Goal: Task Accomplishment & Management: Manage account settings

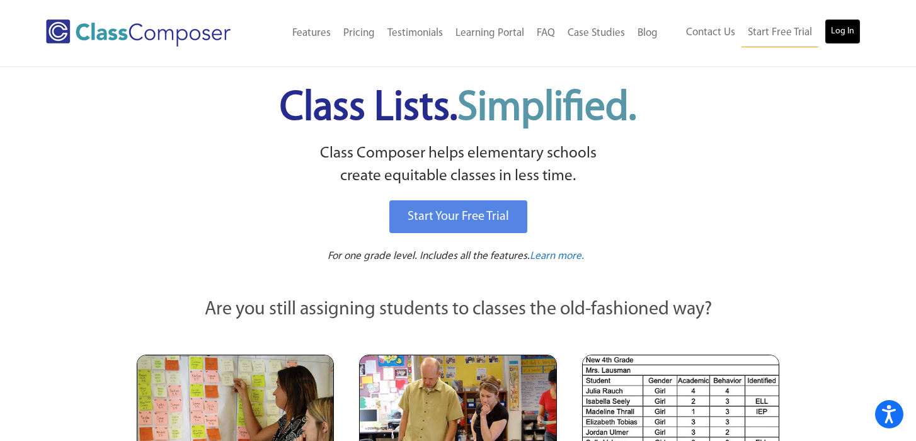
click at [857, 32] on link "Log In" at bounding box center [843, 31] width 36 height 25
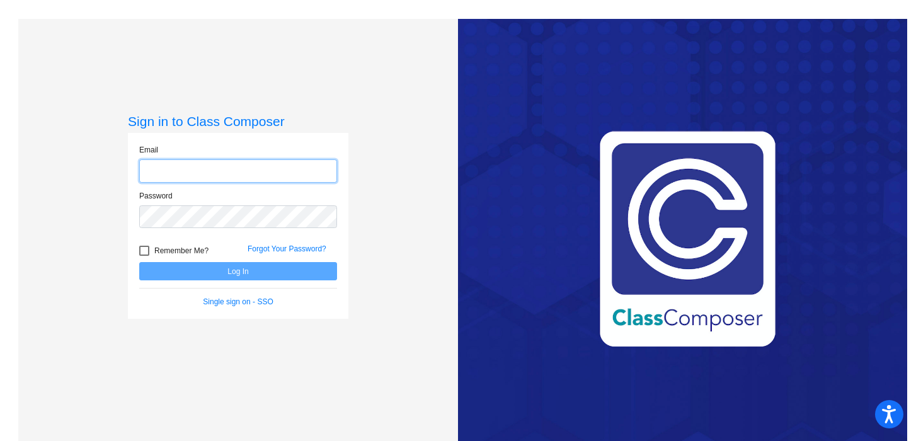
type input "[EMAIL_ADDRESS][DOMAIN_NAME]"
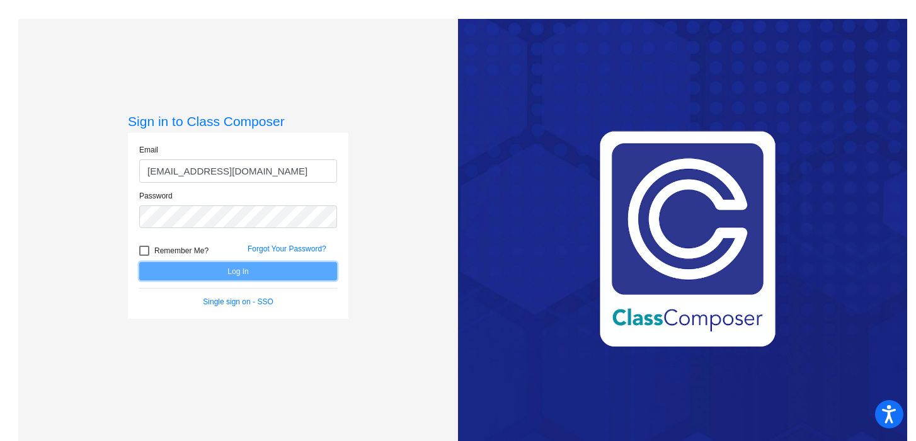
click at [217, 272] on button "Log In" at bounding box center [238, 271] width 198 height 18
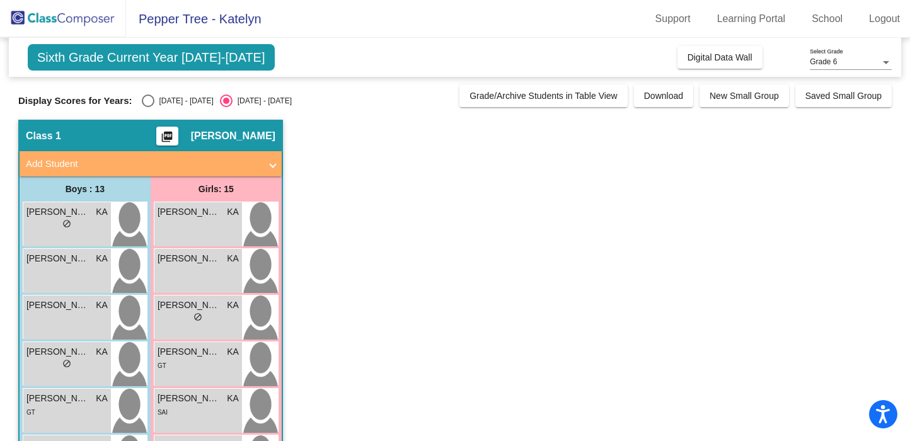
click at [148, 103] on div "Select an option" at bounding box center [148, 101] width 13 height 13
click at [148, 107] on input "[DATE] - [DATE]" at bounding box center [147, 107] width 1 height 1
radio input "true"
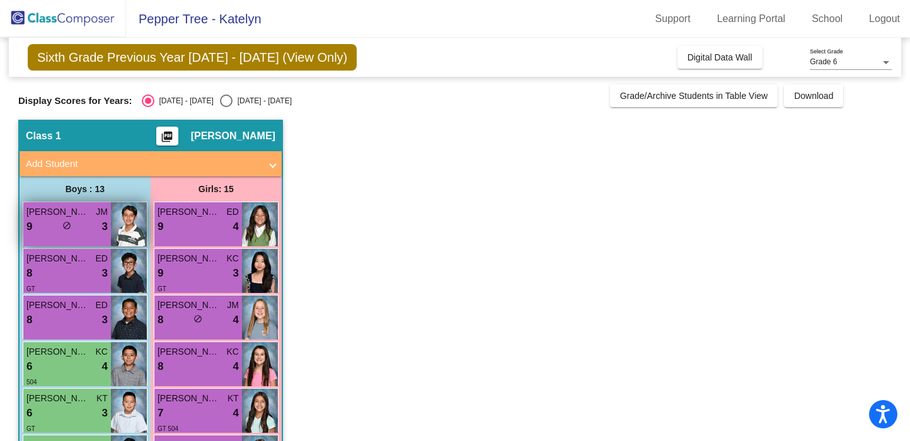
click at [89, 219] on div "9 lock do_not_disturb_alt 3" at bounding box center [66, 227] width 81 height 16
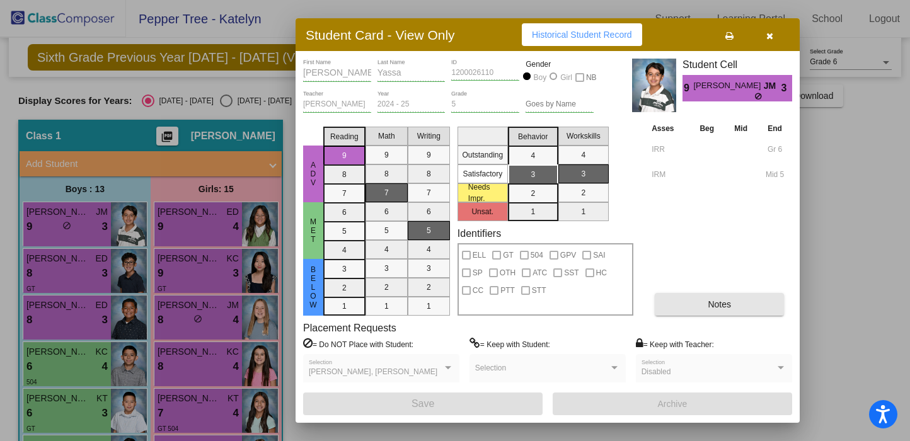
click at [691, 304] on button "Notes" at bounding box center [719, 304] width 129 height 23
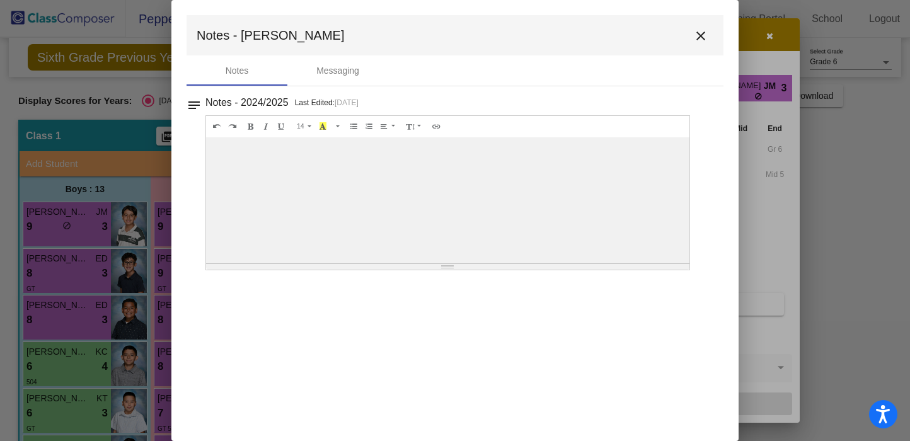
click at [704, 41] on mat-icon "close" at bounding box center [700, 35] width 15 height 15
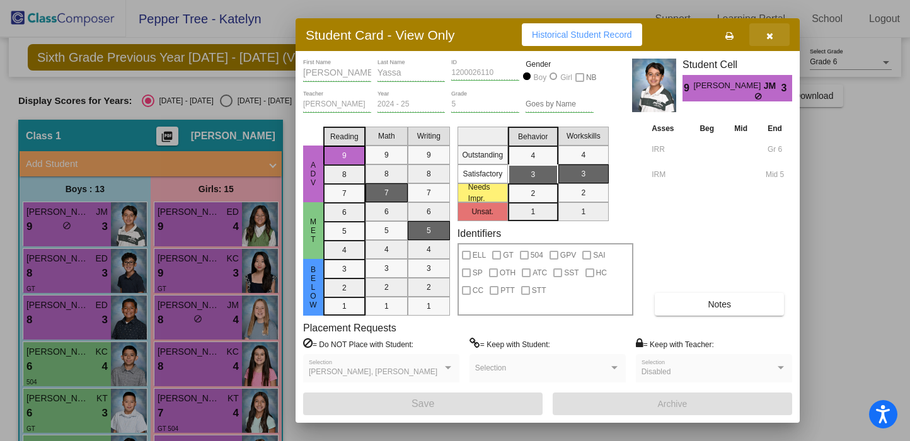
click at [772, 37] on button "button" at bounding box center [769, 34] width 40 height 23
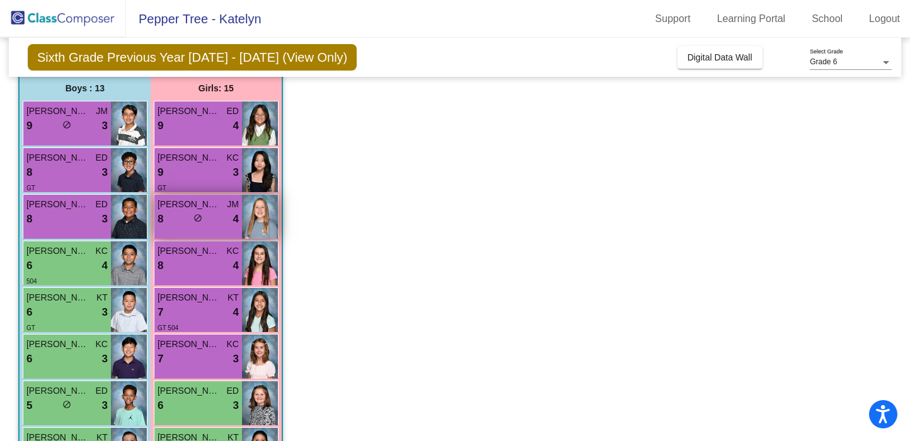
scroll to position [106, 0]
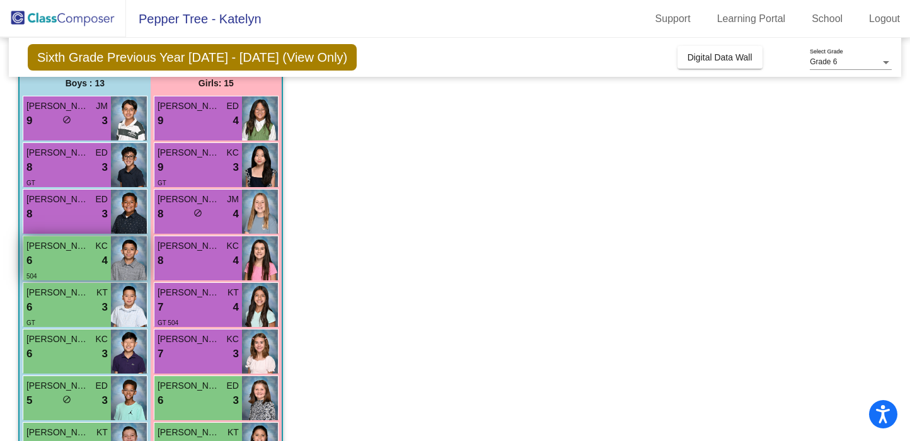
click at [77, 250] on span "Gabriel Espinoza" at bounding box center [57, 245] width 63 height 13
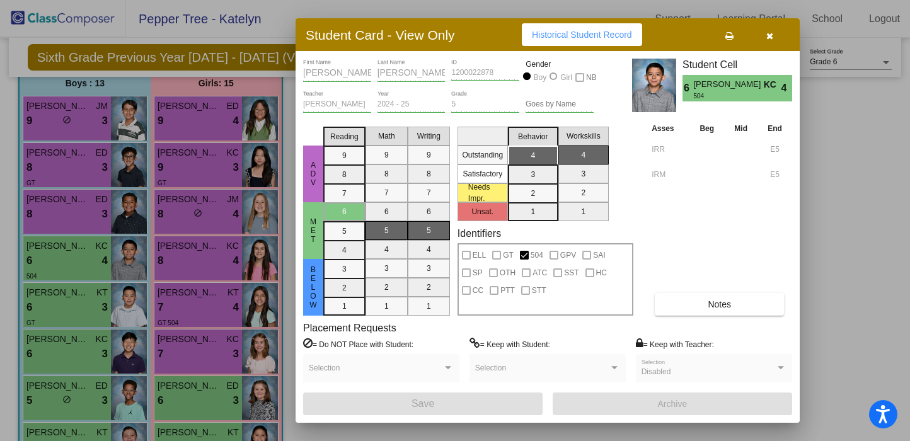
click at [708, 307] on span "Notes" at bounding box center [719, 304] width 23 height 10
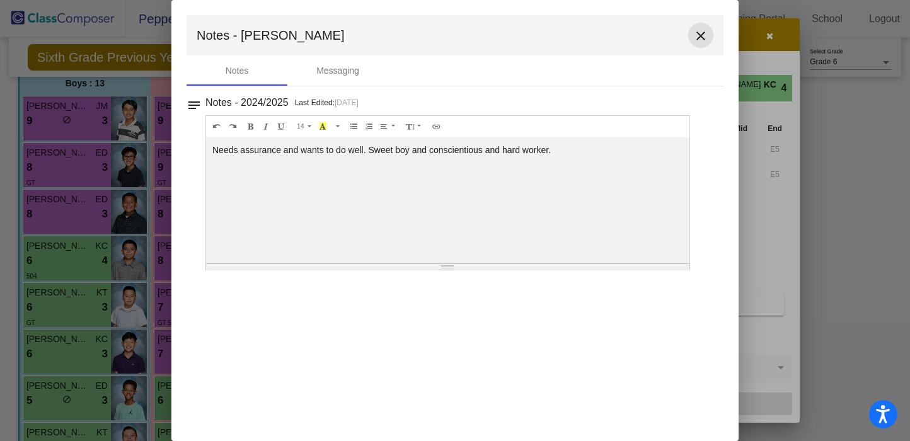
click at [702, 30] on mat-icon "close" at bounding box center [700, 35] width 15 height 15
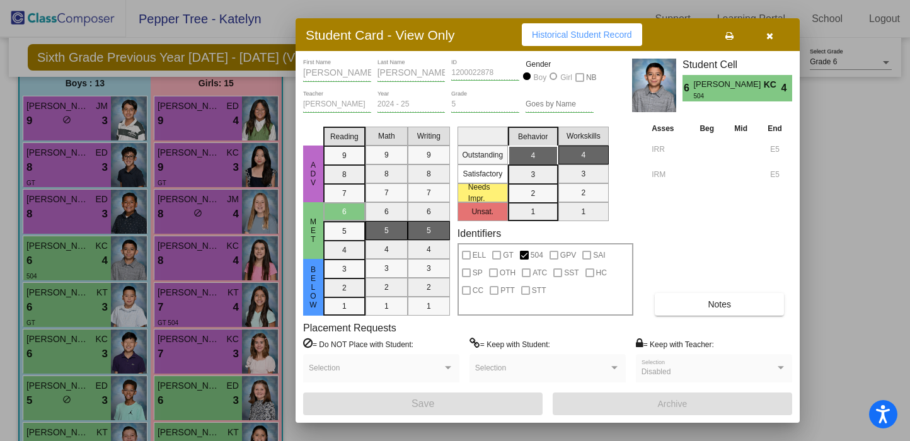
click at [772, 42] on button "button" at bounding box center [769, 34] width 40 height 23
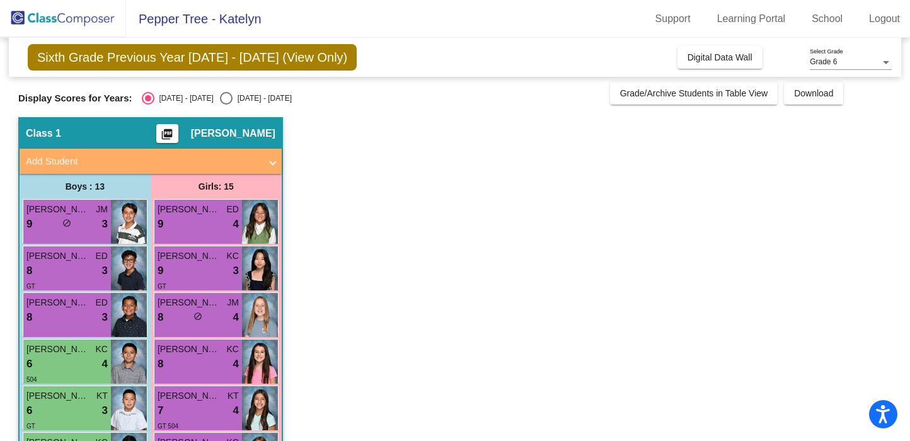
scroll to position [0, 0]
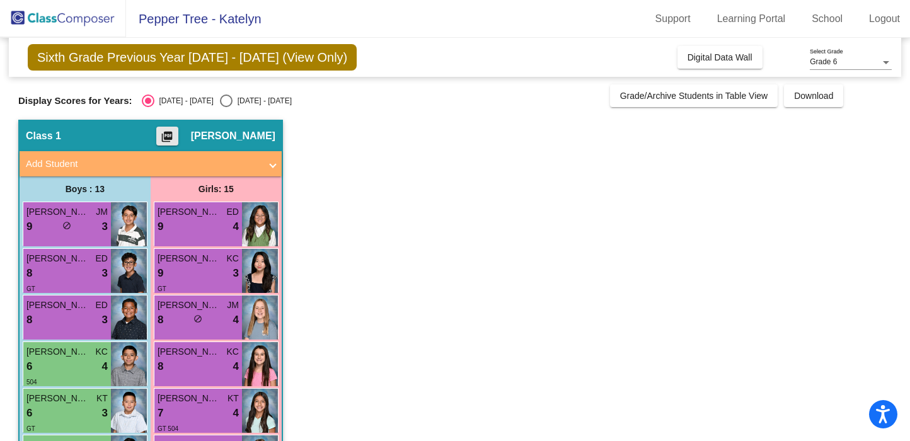
click at [175, 132] on mat-icon "picture_as_pdf" at bounding box center [166, 139] width 15 height 18
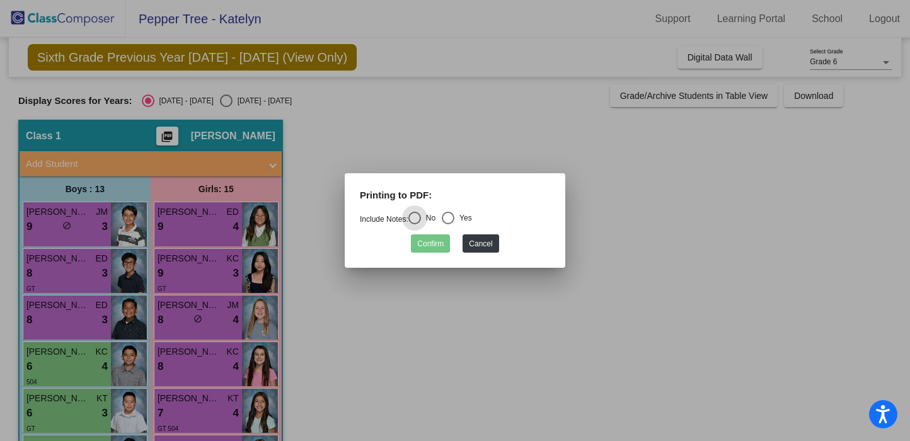
click at [454, 219] on div "Select an option" at bounding box center [448, 218] width 13 height 13
click at [448, 224] on input "Yes" at bounding box center [447, 224] width 1 height 1
radio input "true"
click at [439, 241] on button "Confirm" at bounding box center [430, 243] width 39 height 18
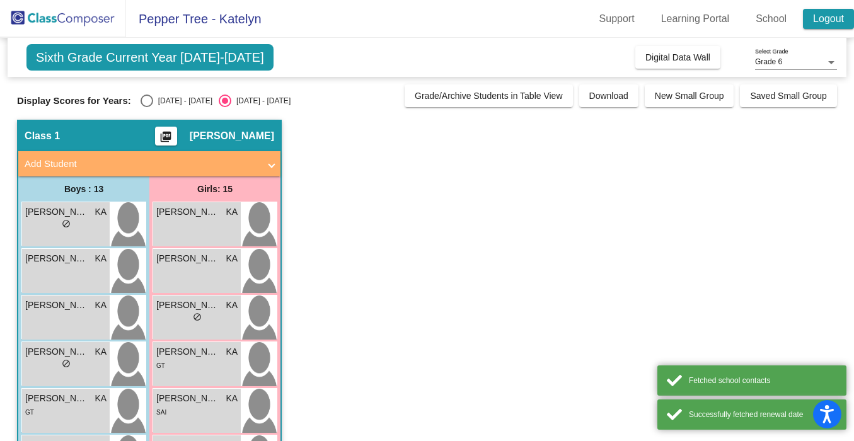
click at [825, 17] on link "Logout" at bounding box center [828, 19] width 51 height 20
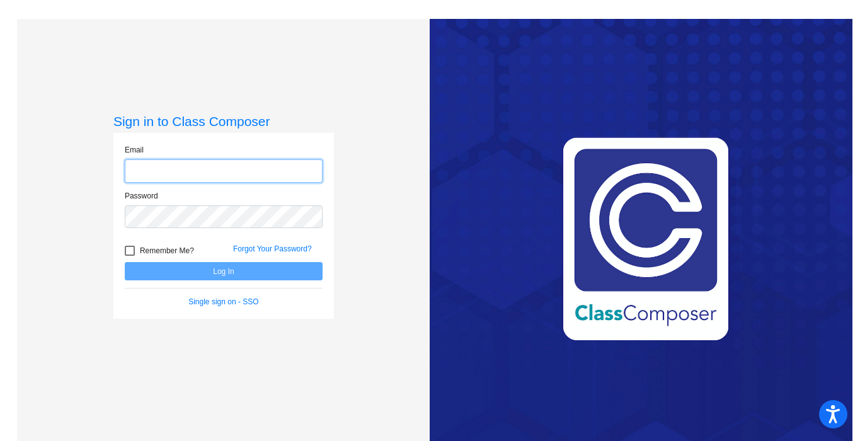
type input "katelyn_aven@upland.k12.ca.us"
